Goal: Task Accomplishment & Management: Complete application form

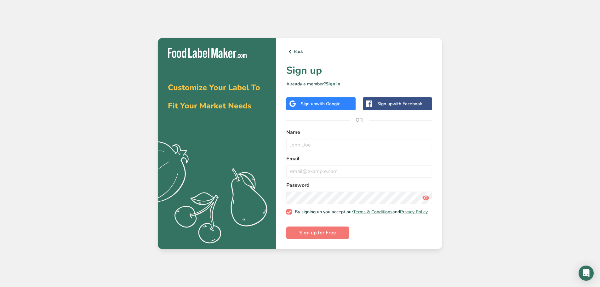
click at [314, 103] on div "Sign up with Google" at bounding box center [321, 104] width 40 height 7
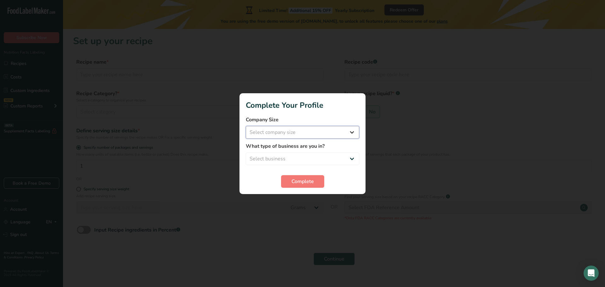
click at [352, 132] on select "Select company size Fewer than 10 Employees 10 to 50 Employees 51 to 500 Employ…" at bounding box center [302, 132] width 113 height 13
select select "1"
click at [246, 126] on select "Select company size Fewer than 10 Employees 10 to 50 Employees 51 to 500 Employ…" at bounding box center [302, 132] width 113 height 13
click at [350, 158] on select "Select business Packaged Food Manufacturer Restaurant & Cafe Bakery Meal Plans …" at bounding box center [302, 159] width 113 height 13
select select "1"
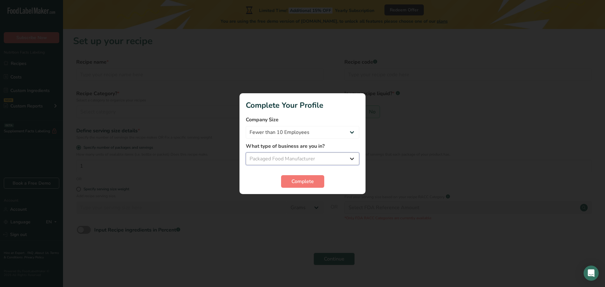
click at [246, 153] on select "Select business Packaged Food Manufacturer Restaurant & Cafe Bakery Meal Plans …" at bounding box center [302, 159] width 113 height 13
click at [297, 179] on span "Complete" at bounding box center [303, 182] width 22 height 8
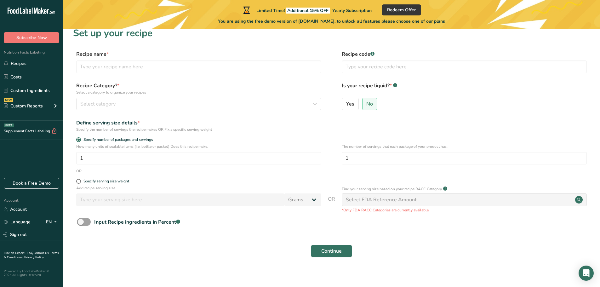
scroll to position [12, 0]
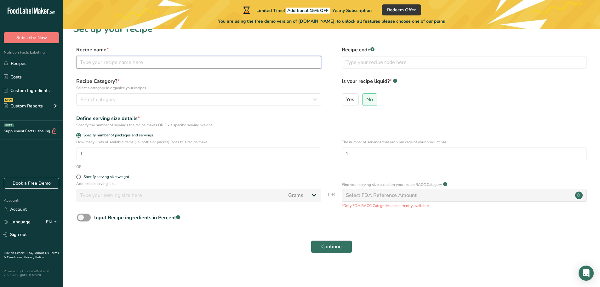
click at [92, 61] on input "text" at bounding box center [198, 62] width 245 height 13
type input "Lemon Sweet & Sour"
click at [353, 101] on span "Yes" at bounding box center [350, 99] width 8 height 6
click at [346, 101] on input "Yes" at bounding box center [344, 99] width 4 height 4
radio input "true"
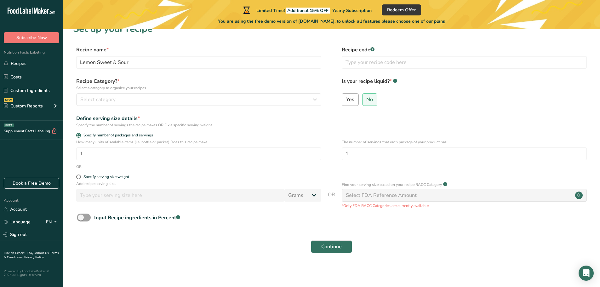
radio input "false"
select select "22"
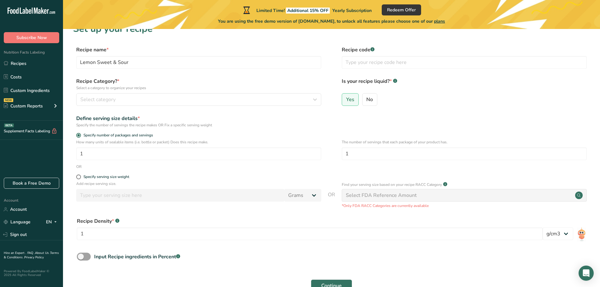
click at [295, 183] on p "Add recipe serving size." at bounding box center [198, 184] width 245 height 6
click at [83, 153] on input "1" at bounding box center [198, 154] width 245 height 13
type input "1920"
click at [353, 156] on input "1" at bounding box center [464, 154] width 245 height 13
type input "384"
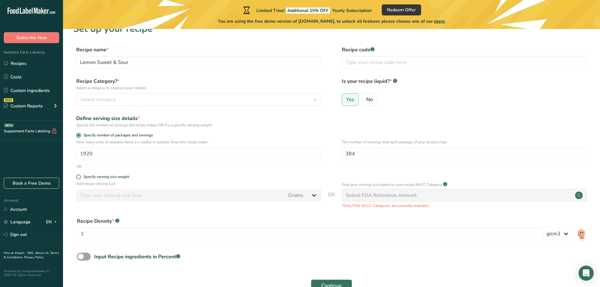
click at [327, 165] on div "OR" at bounding box center [331, 167] width 517 height 6
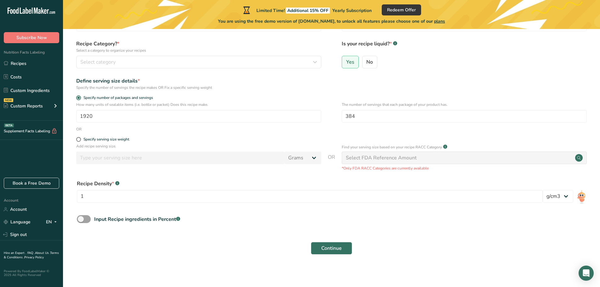
scroll to position [51, 0]
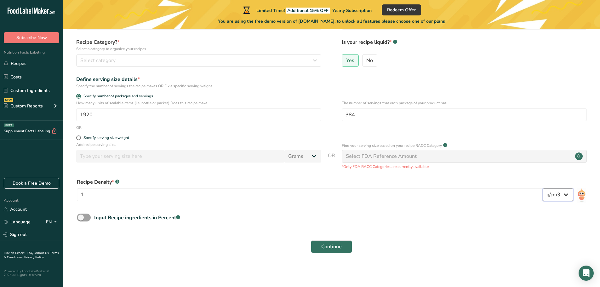
click at [567, 194] on select "lb/ft3 g/cm3" at bounding box center [558, 194] width 31 height 13
click at [517, 229] on form "Recipe name * Lemon Sweet & Sour Recipe code .a-a{fill:#347362;}.b-a{fill:#fff;…" at bounding box center [331, 132] width 517 height 250
click at [325, 244] on span "Continue" at bounding box center [332, 247] width 20 height 8
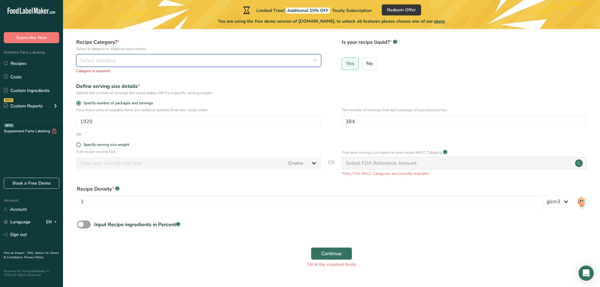
click at [315, 60] on icon "button" at bounding box center [315, 60] width 8 height 11
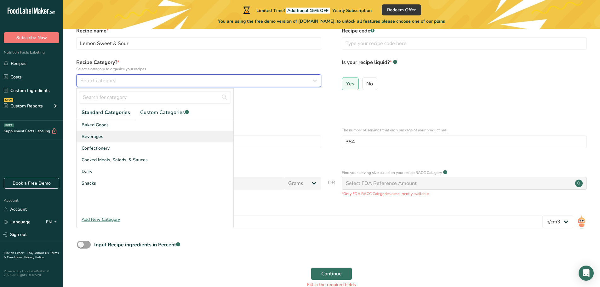
scroll to position [20, 0]
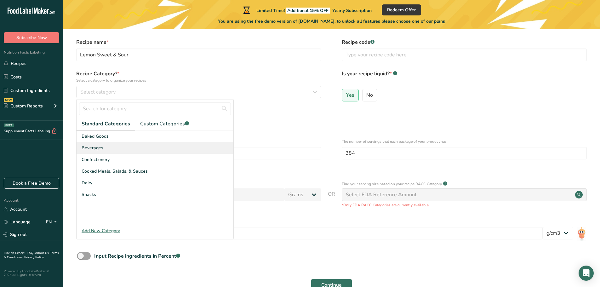
click at [98, 148] on span "Beverages" at bounding box center [93, 148] width 22 height 7
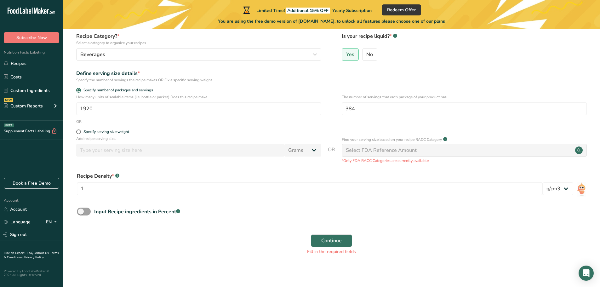
scroll to position [59, 0]
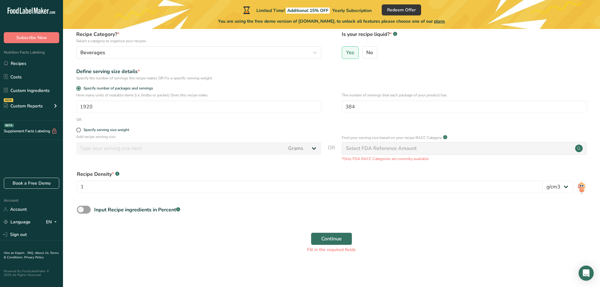
click at [385, 148] on div "Select FDA Reference Amount" at bounding box center [381, 149] width 71 height 8
click at [371, 150] on div "Select FDA Reference Amount" at bounding box center [381, 149] width 71 height 8
click at [504, 133] on div "Specify serving size weight" at bounding box center [331, 131] width 517 height 6
drag, startPoint x: 316, startPoint y: 136, endPoint x: 311, endPoint y: 147, distance: 11.7
click at [315, 136] on p "Add recipe serving size." at bounding box center [198, 137] width 245 height 6
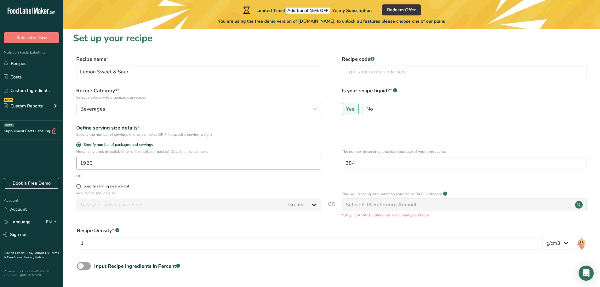
scroll to position [0, 0]
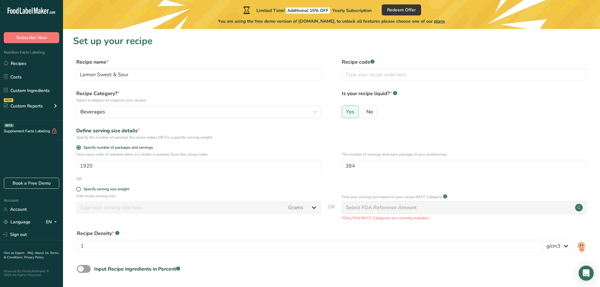
click at [582, 208] on circle at bounding box center [580, 208] width 8 height 8
click at [353, 206] on div "Select FDA Reference Amount" at bounding box center [381, 208] width 71 height 8
click at [79, 189] on span at bounding box center [78, 189] width 5 height 5
click at [79, 189] on input "Specify serving size weight" at bounding box center [78, 189] width 4 height 4
radio input "true"
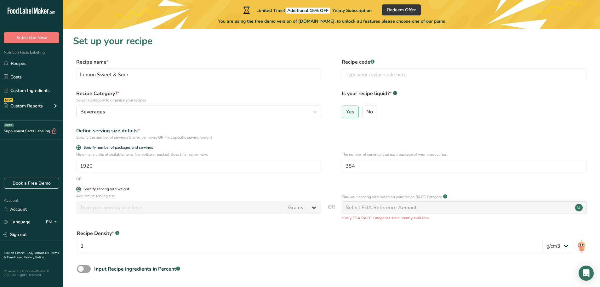
radio input "false"
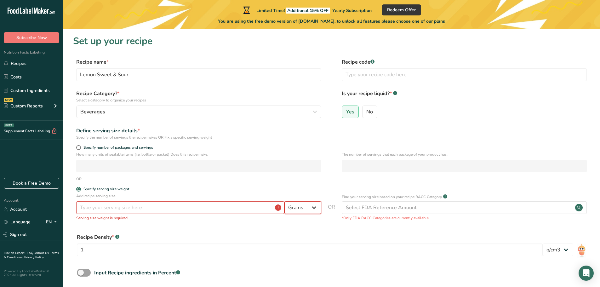
click at [316, 207] on select "Grams kg mg mcg lb oz l mL fl oz tbsp tsp cup qt gallon" at bounding box center [303, 207] width 37 height 13
select select "5"
click at [285, 201] on select "Grams kg mg mcg lb oz l mL fl oz tbsp tsp cup qt gallon" at bounding box center [303, 207] width 37 height 13
click at [101, 208] on input "number" at bounding box center [180, 207] width 208 height 13
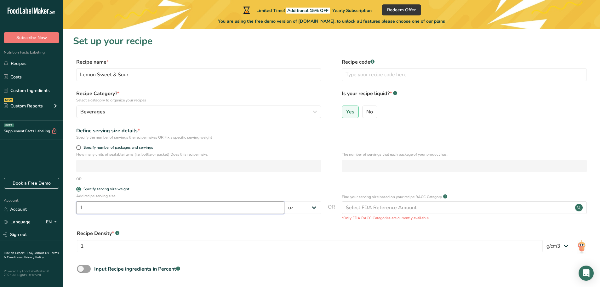
type input "1"
click at [312, 225] on form "Recipe name * Lemon Sweet & Sour Recipe code .a-a{fill:#347362;}.b-a{fill:#fff;…" at bounding box center [331, 187] width 517 height 258
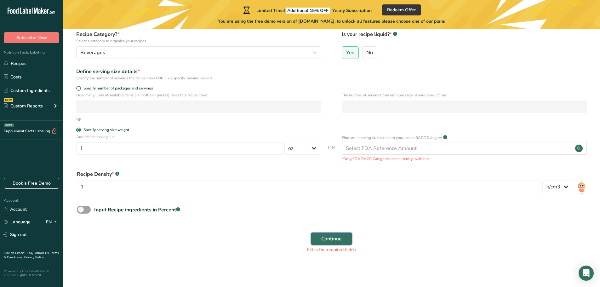
click at [326, 239] on span "Continue" at bounding box center [332, 239] width 20 height 8
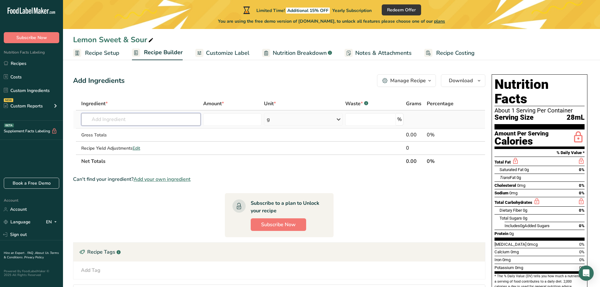
click at [99, 119] on input "text" at bounding box center [140, 119] width 119 height 13
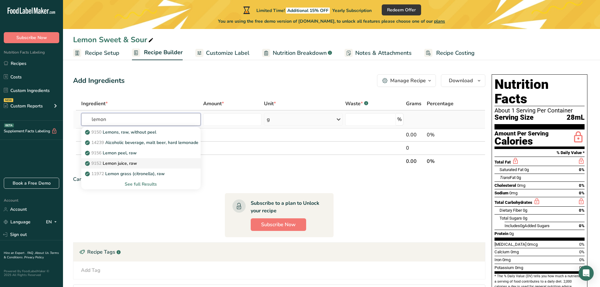
type input "lemon"
click at [115, 163] on p "9152 Lemon juice, raw" at bounding box center [111, 163] width 51 height 7
type input "Lemon juice, raw"
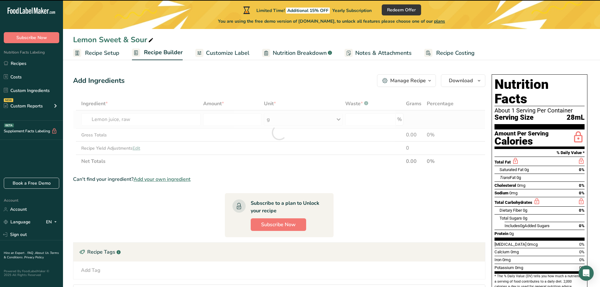
type input "0"
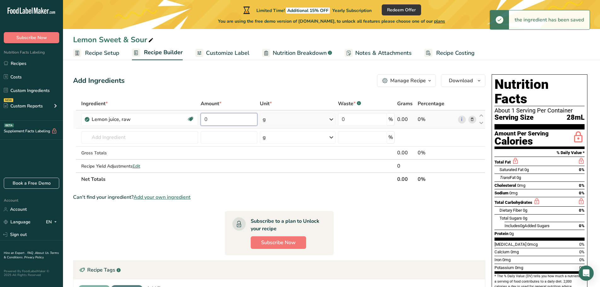
click at [205, 119] on input "0" at bounding box center [229, 119] width 57 height 13
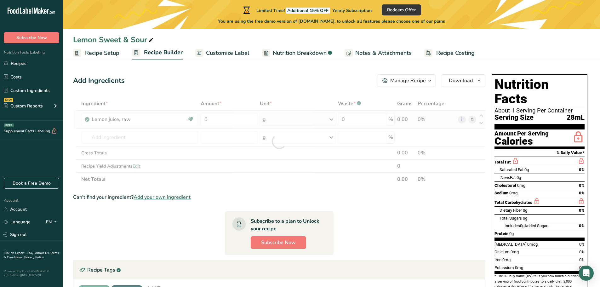
click at [331, 118] on div "Ingredient * Amount * Unit * Waste * .a-a{fill:#347362;}.b-a{fill:#fff;} Grams …" at bounding box center [279, 141] width 413 height 89
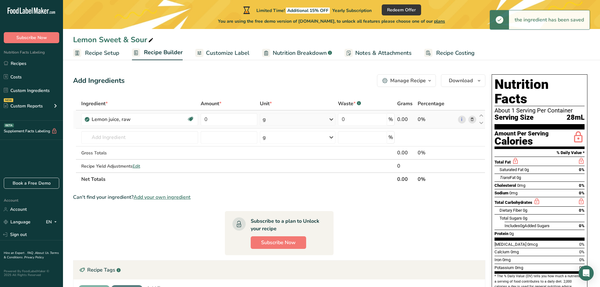
click at [330, 119] on icon at bounding box center [332, 119] width 8 height 11
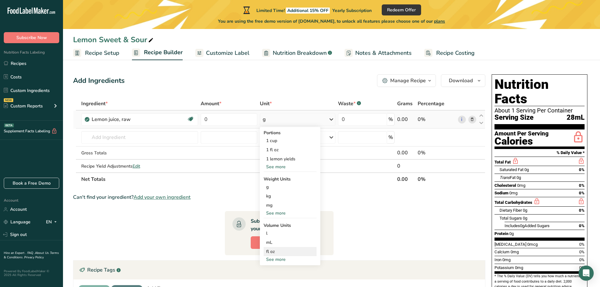
click at [271, 251] on div "fl oz" at bounding box center [290, 251] width 48 height 7
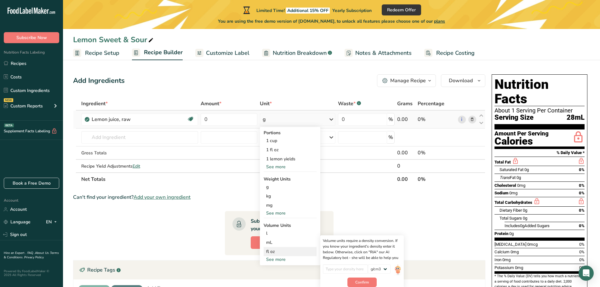
click at [268, 252] on div "fl oz" at bounding box center [290, 251] width 48 height 7
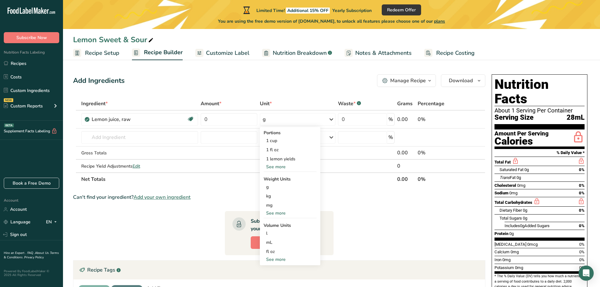
click at [366, 182] on th "Net Totals" at bounding box center [238, 178] width 316 height 13
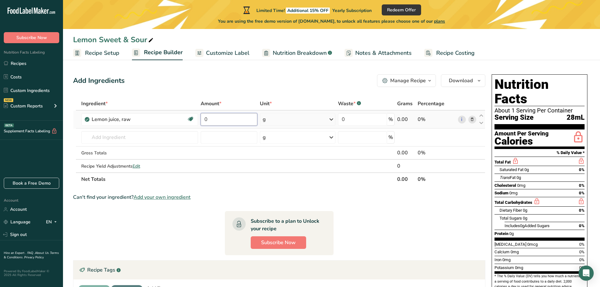
click at [206, 117] on input "0" at bounding box center [229, 119] width 57 height 13
type input "10"
click at [333, 118] on div "Ingredient * Amount * Unit * Waste * .a-a{fill:#347362;}.b-a{fill:#fff;} Grams …" at bounding box center [279, 141] width 413 height 89
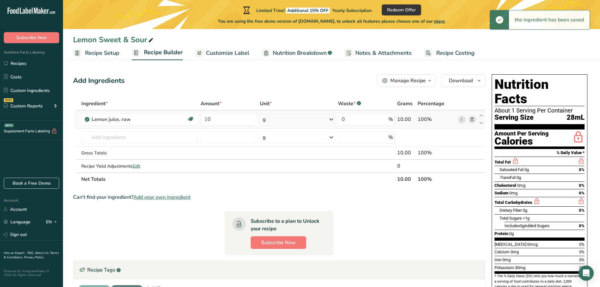
click at [331, 117] on icon at bounding box center [332, 119] width 8 height 11
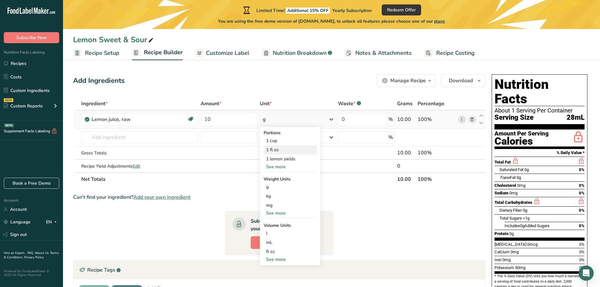
click at [276, 151] on div "1 fl oz" at bounding box center [290, 149] width 53 height 9
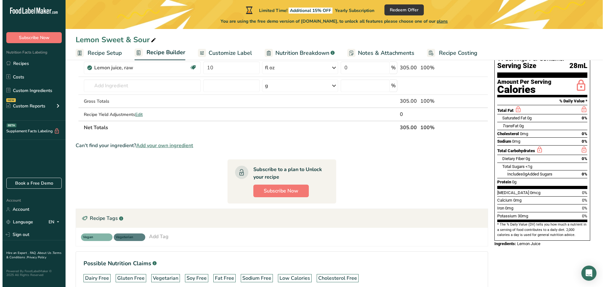
scroll to position [63, 0]
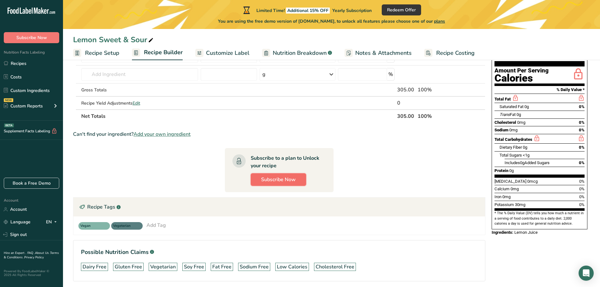
click at [280, 179] on span "Subscribe Now" at bounding box center [278, 180] width 35 height 8
